Goal: Navigation & Orientation: Find specific page/section

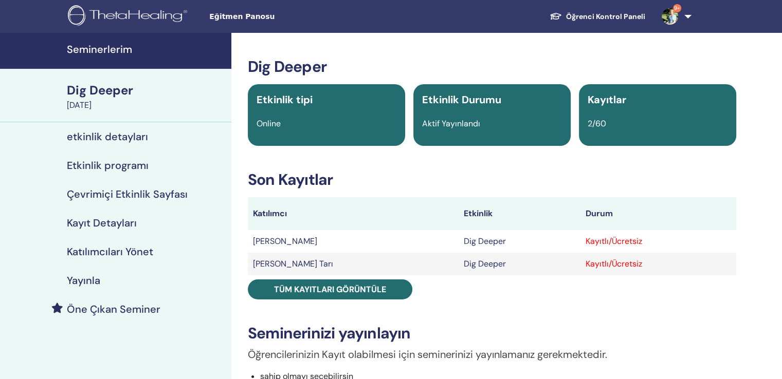
click at [106, 48] on h4 "Seminerlerim" at bounding box center [146, 49] width 158 height 12
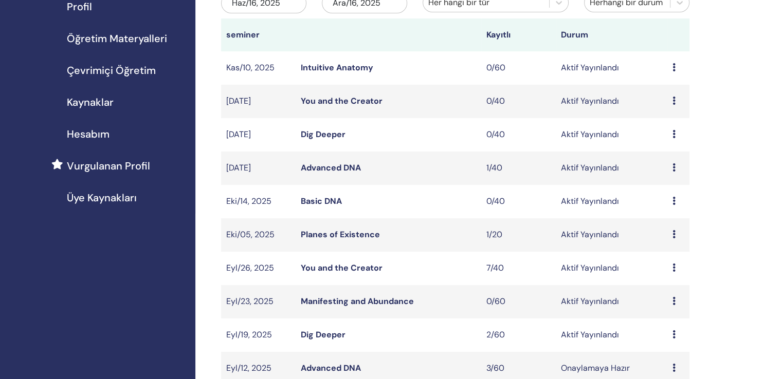
scroll to position [154, 0]
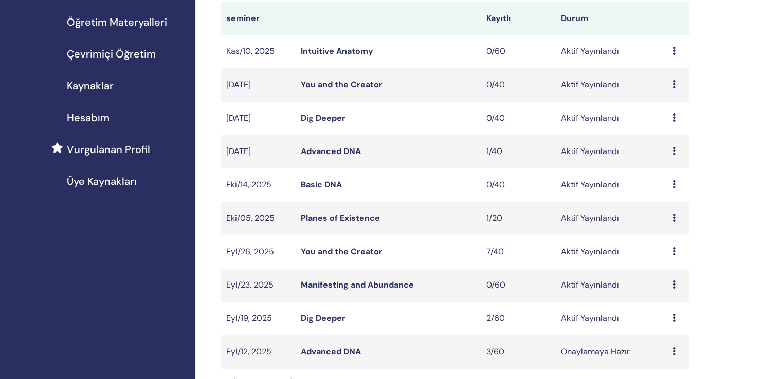
click at [360, 213] on link "Planes of Existence" at bounding box center [340, 218] width 79 height 11
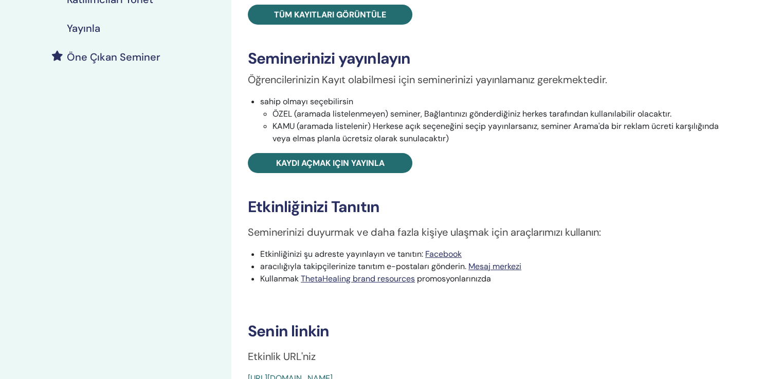
scroll to position [257, 0]
